Goal: Task Accomplishment & Management: Manage account settings

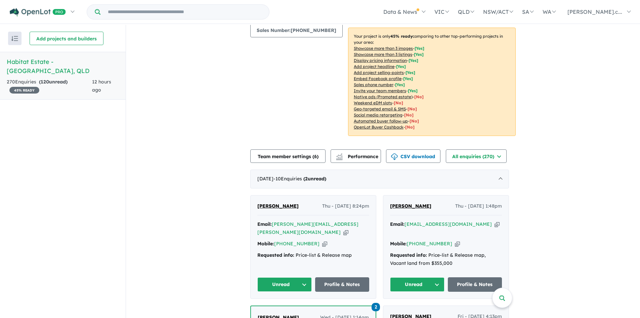
scroll to position [168, 0]
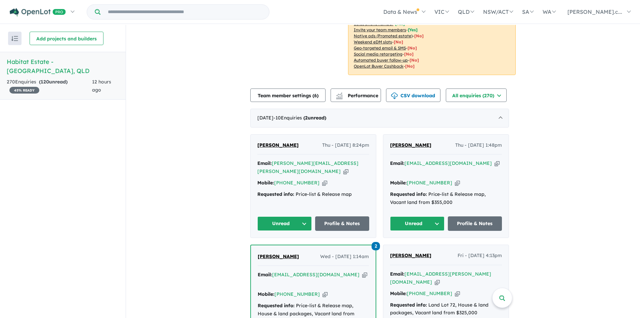
drag, startPoint x: 299, startPoint y: 149, endPoint x: 258, endPoint y: 146, distance: 41.1
click at [258, 146] on div "[PERSON_NAME] Thu - [DATE] 8:24pm Email: [PERSON_NAME][EMAIL_ADDRESS][PERSON_NA…" at bounding box center [313, 185] width 125 height 103
copy span "[PERSON_NAME]"
click at [345, 168] on icon "button" at bounding box center [345, 171] width 5 height 7
copy span "[PERSON_NAME]"
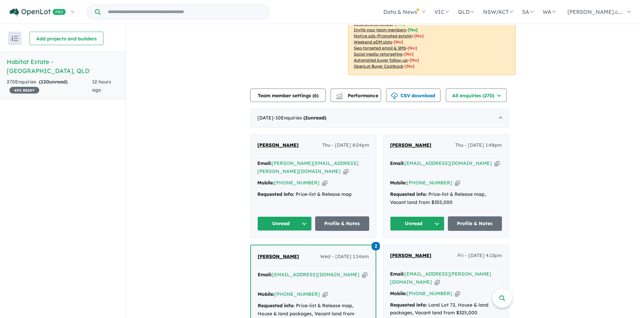
drag, startPoint x: 318, startPoint y: 173, endPoint x: 357, endPoint y: 178, distance: 39.1
click at [322, 179] on icon "button" at bounding box center [324, 182] width 5 height 7
copy span "[PERSON_NAME]"
drag, startPoint x: 354, startPoint y: 186, endPoint x: 237, endPoint y: 186, distance: 116.6
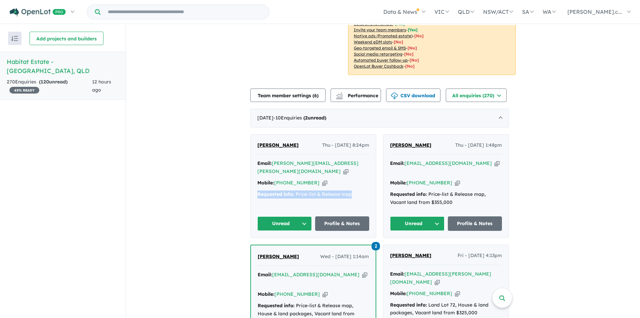
copy div "Requested info: Price-list & Release map"
drag, startPoint x: 351, startPoint y: 143, endPoint x: 292, endPoint y: 145, distance: 58.9
click at [292, 145] on div "[PERSON_NAME] Thu - [DATE] 8:24pm" at bounding box center [313, 147] width 112 height 13
click at [341, 152] on div "[PERSON_NAME] Thu - [DATE] 8:24pm" at bounding box center [313, 147] width 112 height 13
drag, startPoint x: 352, startPoint y: 145, endPoint x: 314, endPoint y: 148, distance: 38.1
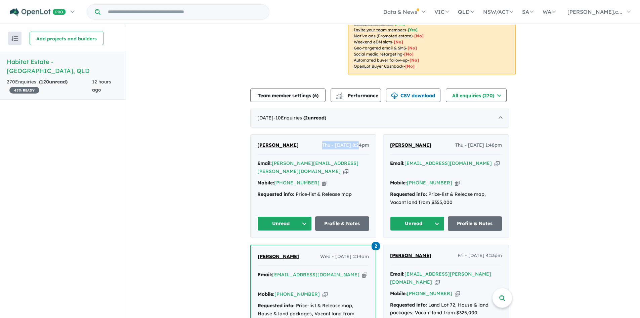
click at [322, 148] on span "Thu - [DATE] 8:24pm" at bounding box center [345, 145] width 47 height 8
copy span "Thu - [DATE]"
drag, startPoint x: 357, startPoint y: 186, endPoint x: 251, endPoint y: 192, distance: 106.0
copy div "Requested info: Price-list & Release map"
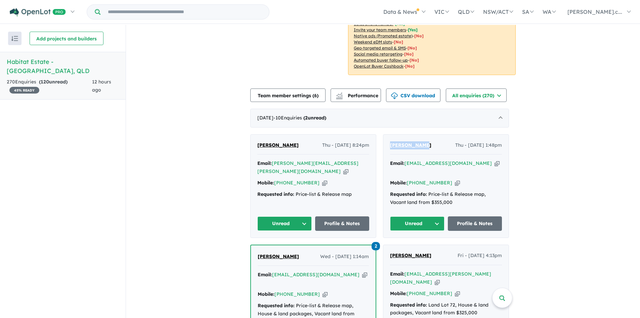
drag, startPoint x: 424, startPoint y: 148, endPoint x: 390, endPoint y: 148, distance: 33.6
click at [390, 148] on div "[PERSON_NAME] - [DATE] 1:48pm Email: [EMAIL_ADDRESS][DOMAIN_NAME] Copied! Mobil…" at bounding box center [445, 185] width 125 height 103
copy span "[PERSON_NAME]"
drag, startPoint x: 449, startPoint y: 173, endPoint x: 456, endPoint y: 176, distance: 6.9
click at [455, 179] on icon "button" at bounding box center [457, 182] width 5 height 7
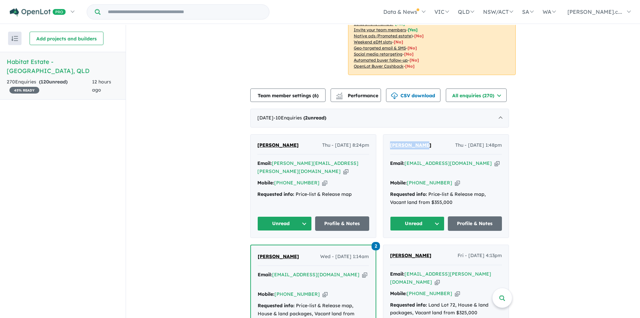
copy span "[PERSON_NAME]"
click at [495, 160] on icon "button" at bounding box center [497, 163] width 5 height 7
copy span "[PERSON_NAME]"
